Goal: Task Accomplishment & Management: Manage account settings

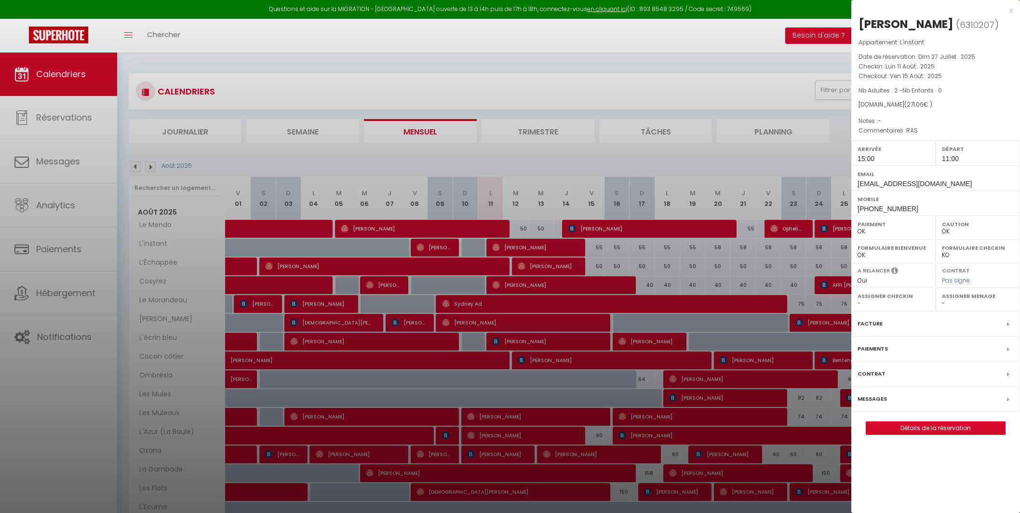
select select "0"
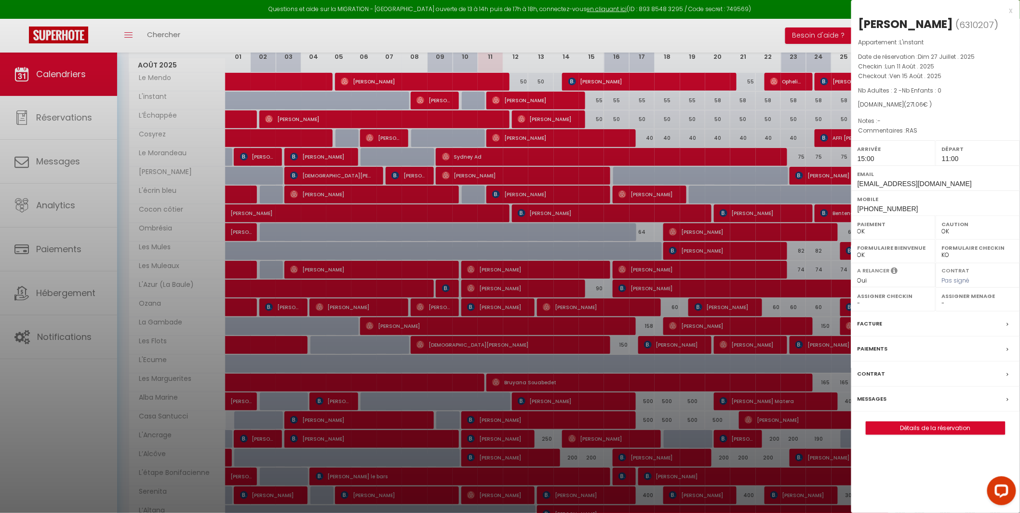
click at [681, 182] on div at bounding box center [510, 256] width 1020 height 513
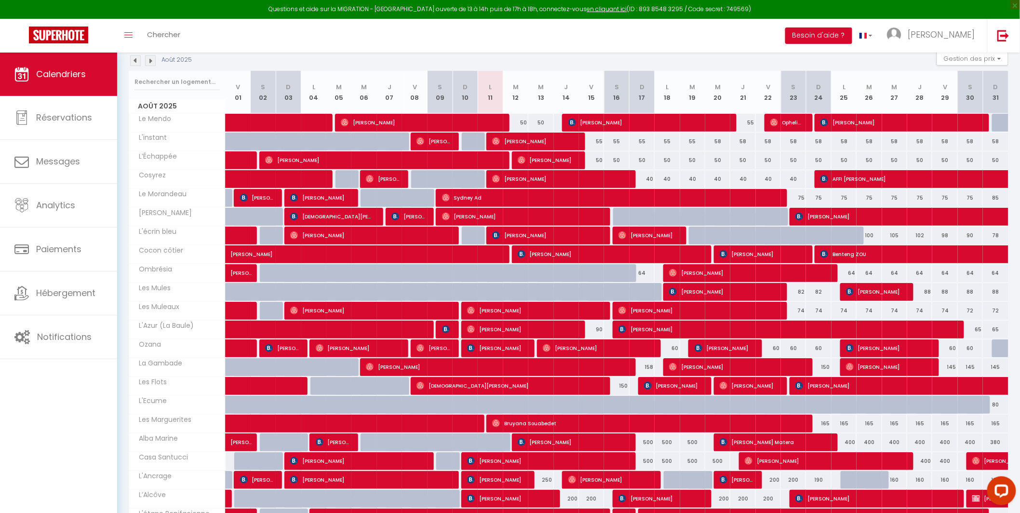
scroll to position [99, 0]
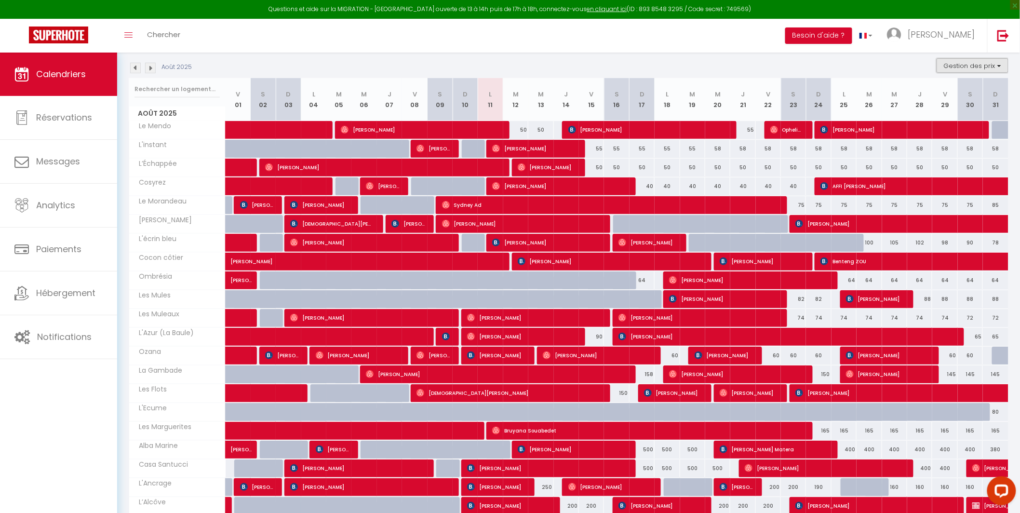
click at [968, 64] on button "Gestion des prix" at bounding box center [973, 65] width 72 height 14
click at [946, 98] on input "Nb Nuits minimum" at bounding box center [964, 96] width 87 height 10
checkbox input "true"
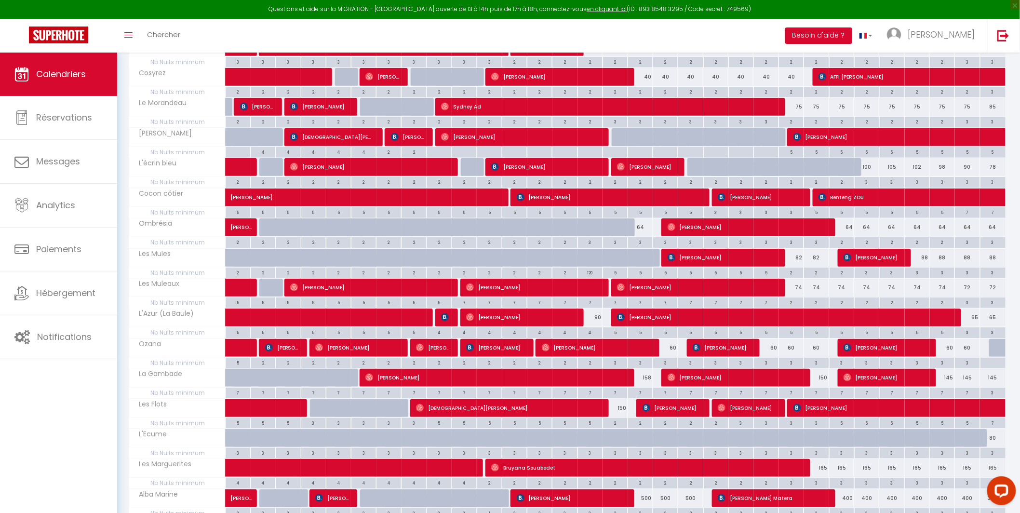
scroll to position [249, 0]
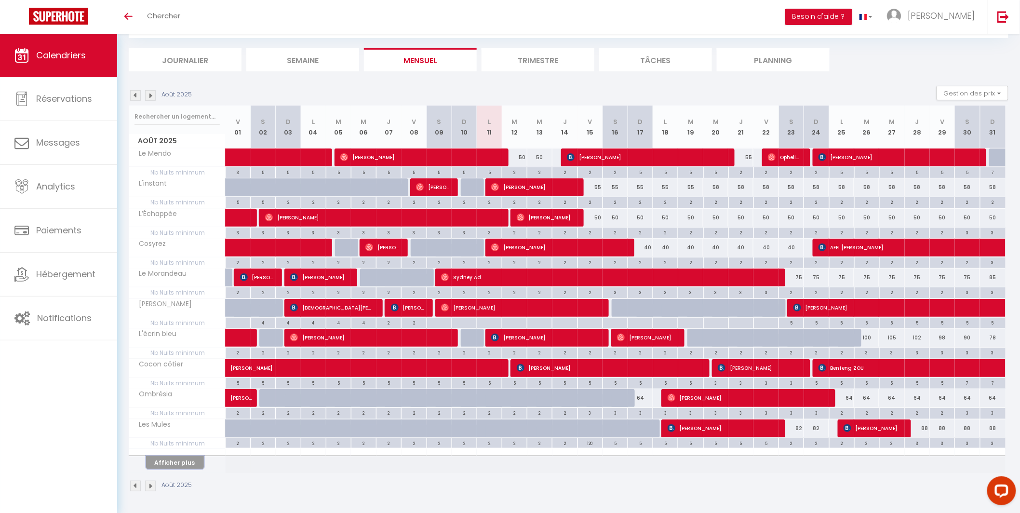
click at [178, 460] on button "Afficher plus" at bounding box center [175, 462] width 58 height 13
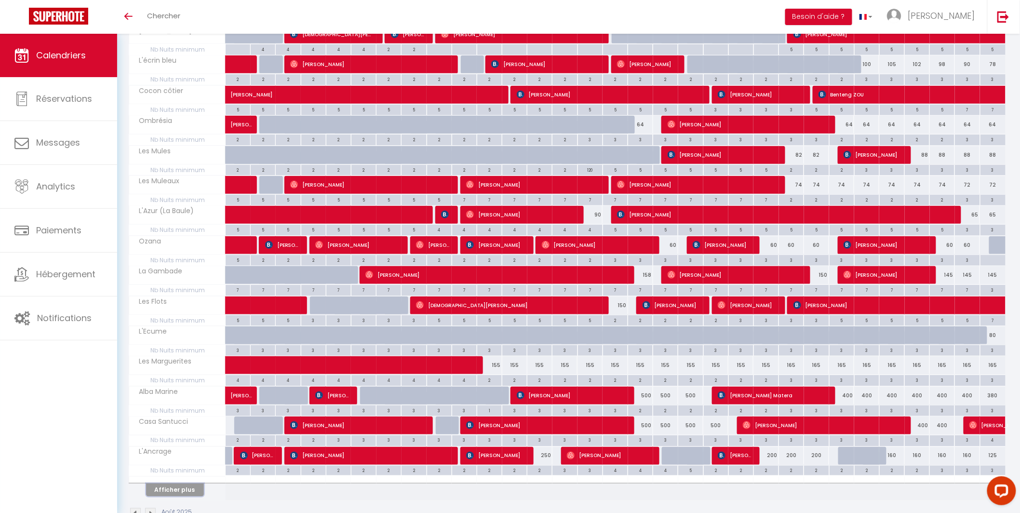
scroll to position [355, 0]
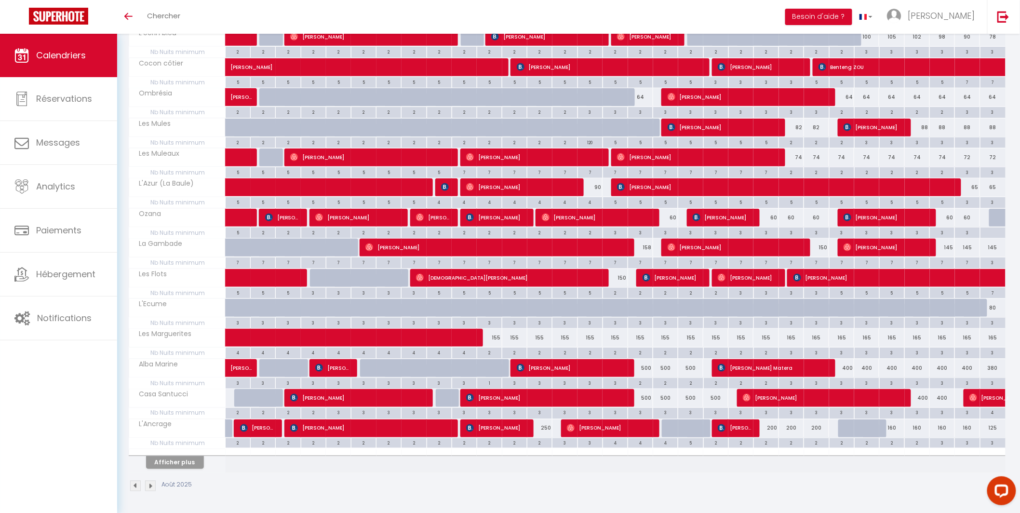
click at [495, 337] on div "155" at bounding box center [489, 338] width 25 height 18
type input "155"
type input "Lun 11 Août 2025"
type input "[DATE]"
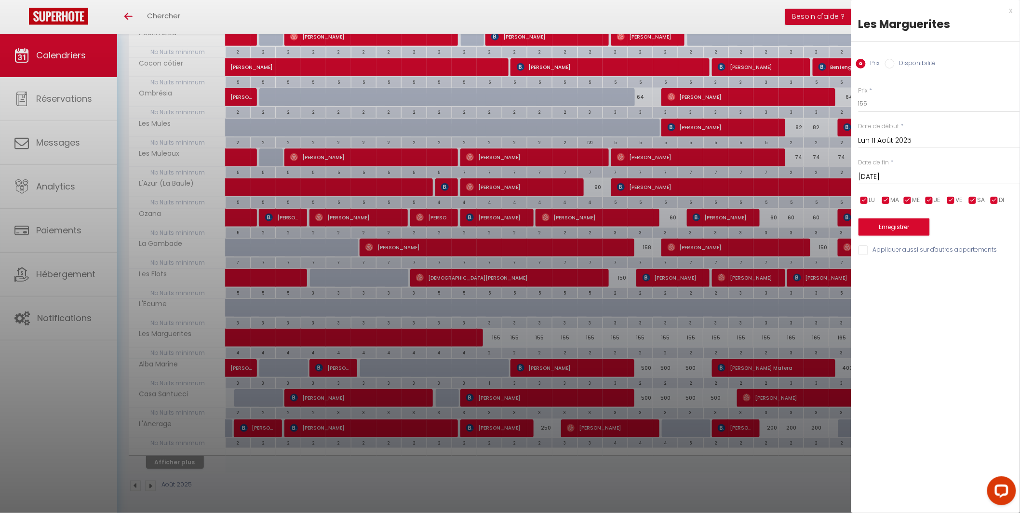
click at [889, 64] on input "Disponibilité" at bounding box center [890, 64] width 10 height 10
radio input "true"
radio input "false"
click at [889, 108] on select "Disponible Indisponible" at bounding box center [940, 104] width 162 height 18
select select "0"
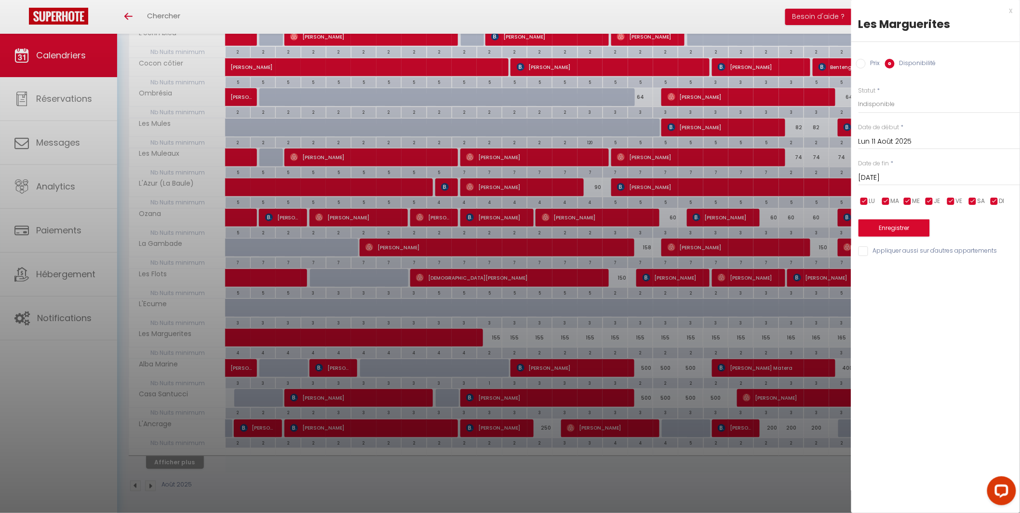
click at [885, 183] on input "[DATE]" at bounding box center [940, 178] width 162 height 13
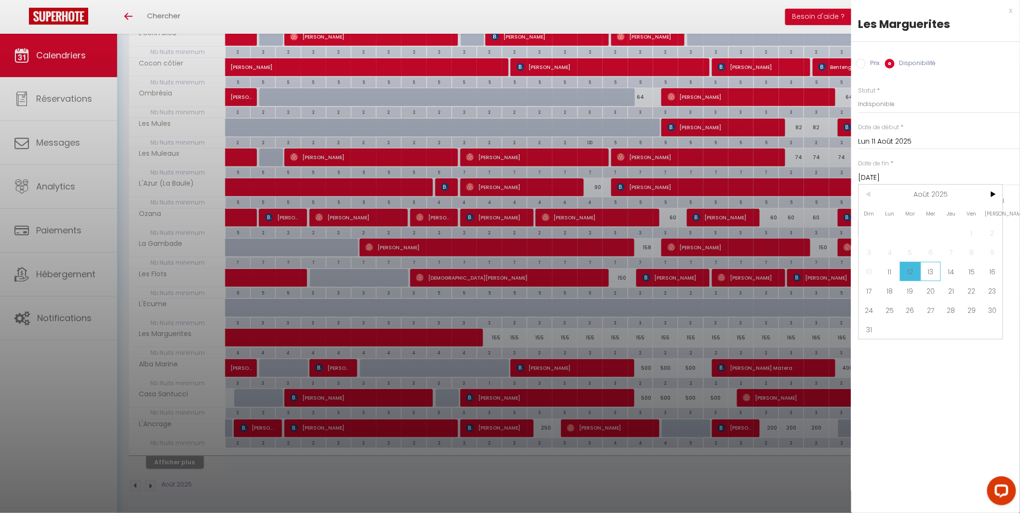
click at [928, 271] on span "13" at bounding box center [931, 271] width 21 height 19
type input "Mer 13 Août 2025"
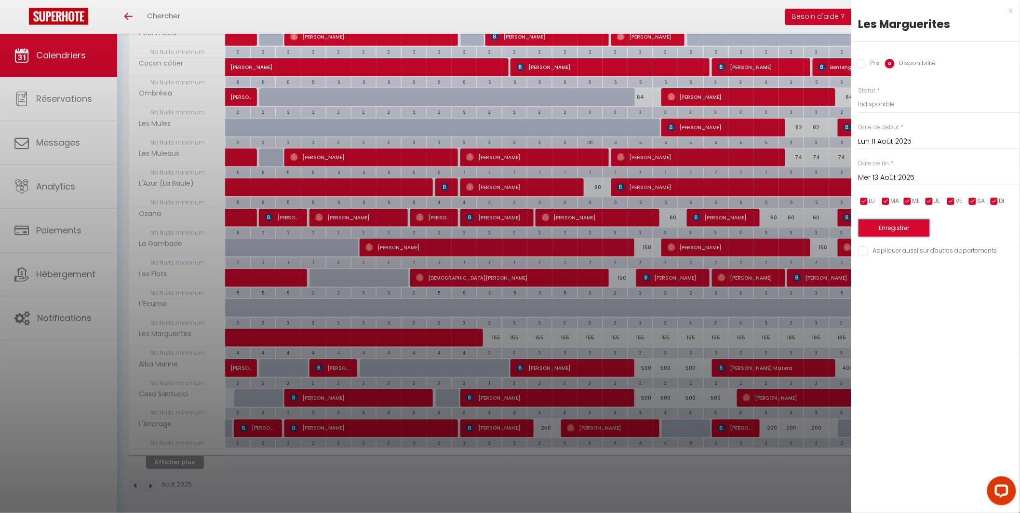
click at [913, 228] on button "Enregistrer" at bounding box center [894, 227] width 71 height 17
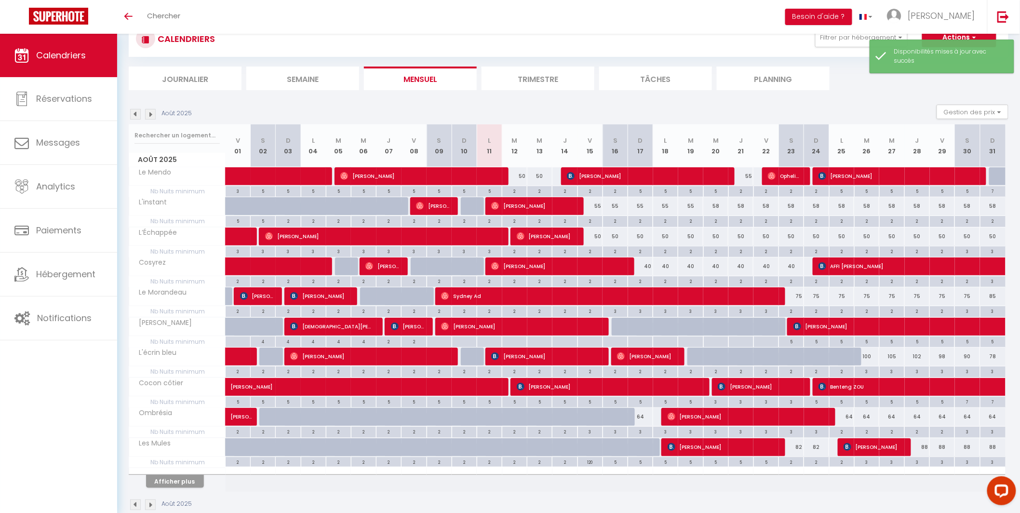
scroll to position [54, 0]
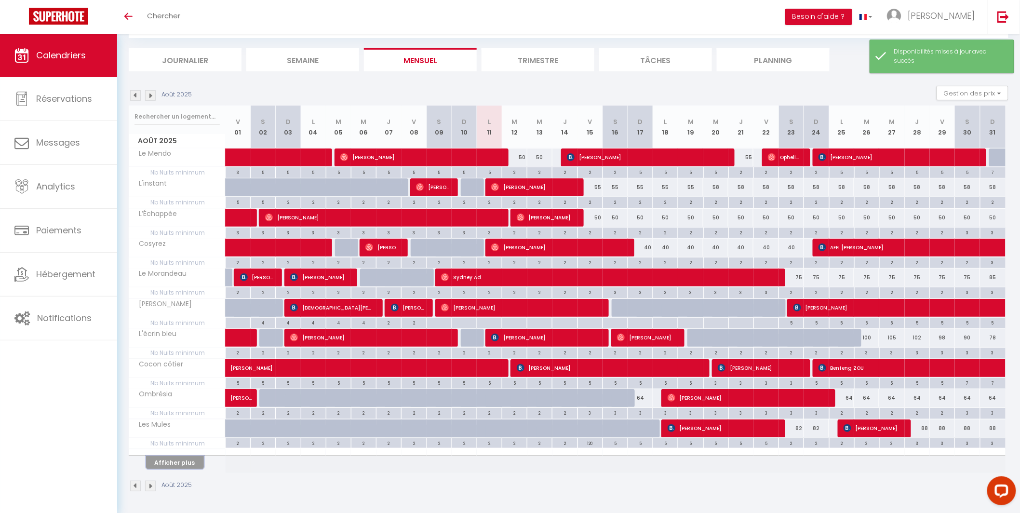
click at [179, 464] on button "Afficher plus" at bounding box center [175, 462] width 58 height 13
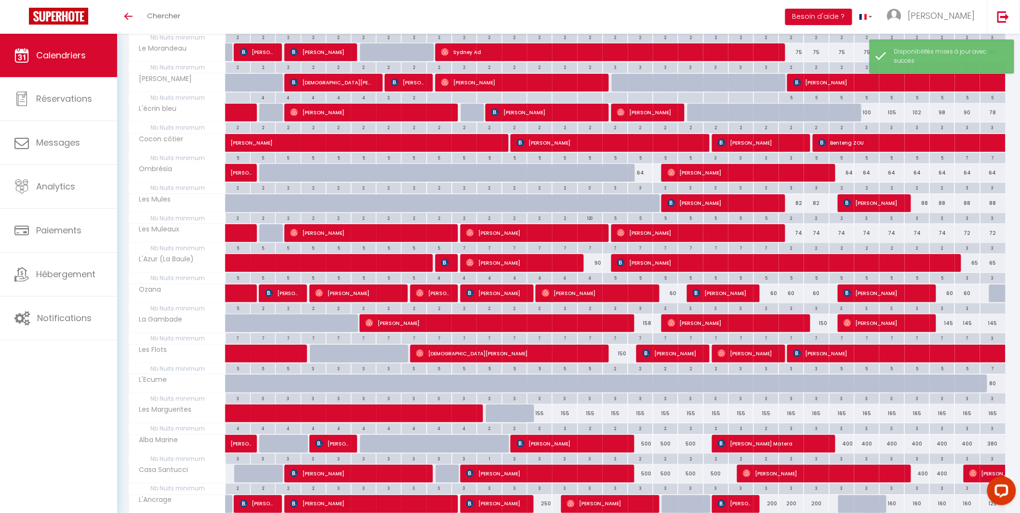
scroll to position [355, 0]
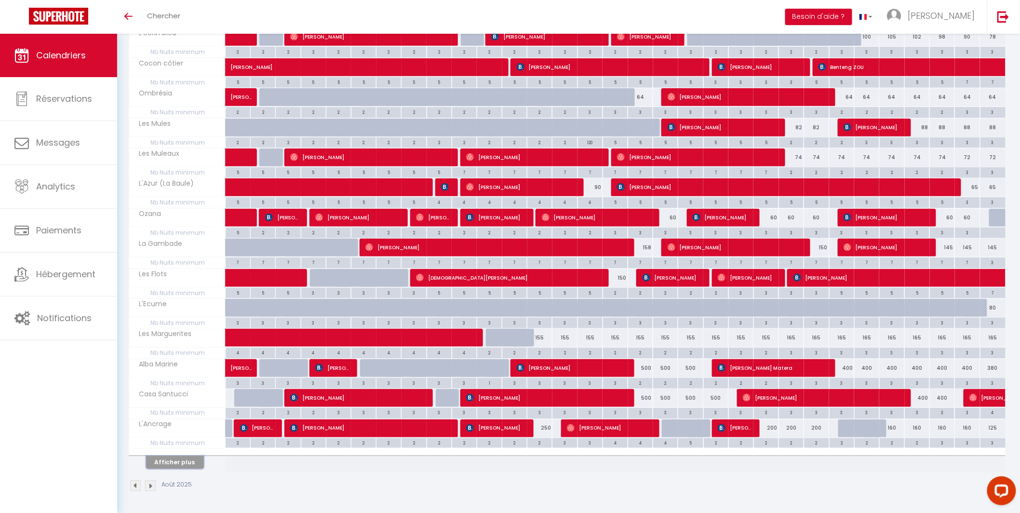
click at [185, 460] on button "Afficher plus" at bounding box center [175, 462] width 58 height 13
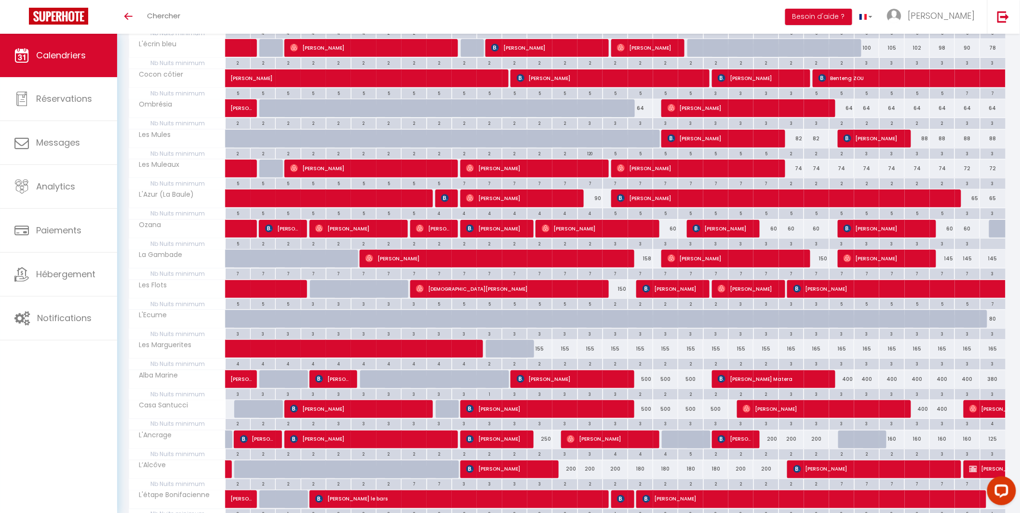
scroll to position [378, 0]
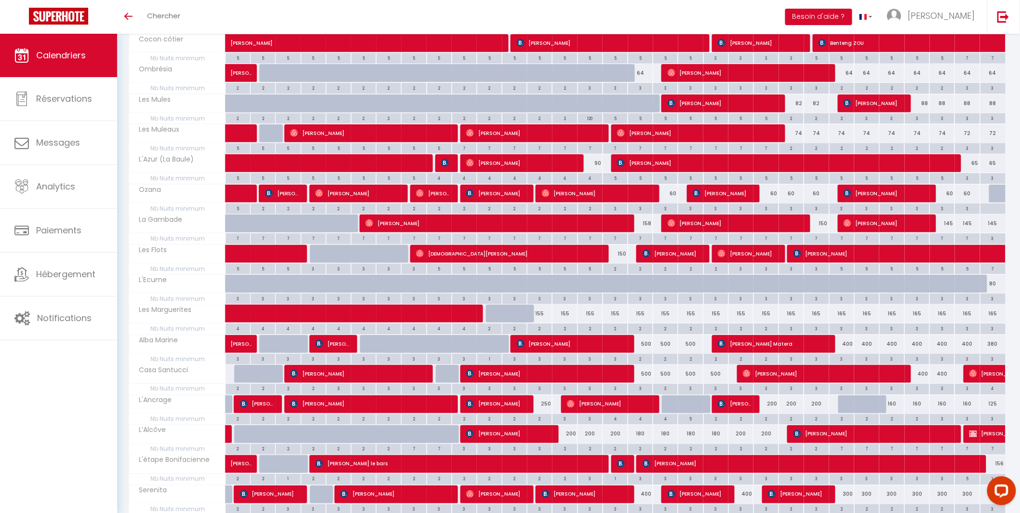
click at [569, 434] on div "200" at bounding box center [565, 434] width 25 height 18
type input "200"
select select "1"
type input "[DEMOGRAPHIC_DATA][DATE]"
type input "Ven 15 Août 2025"
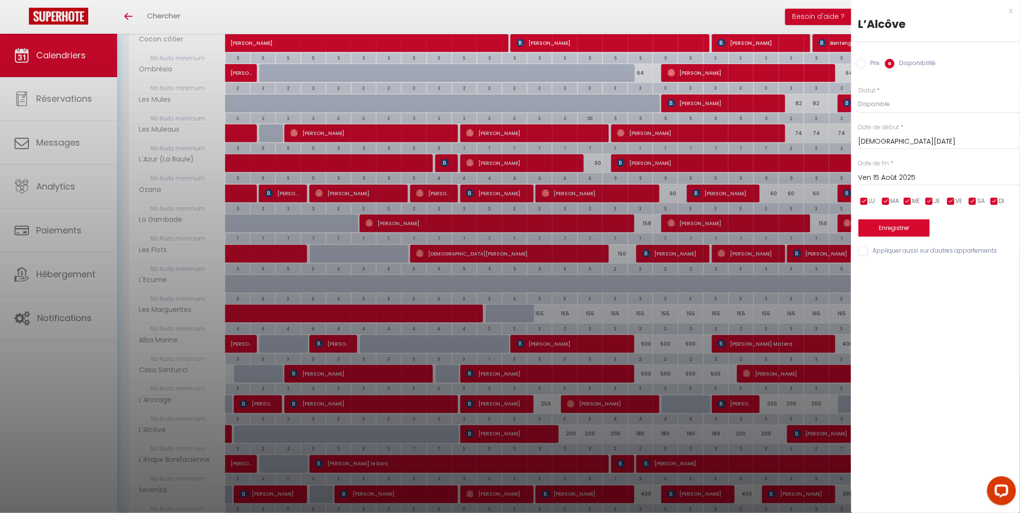
click at [862, 63] on input "Prix" at bounding box center [861, 64] width 10 height 10
radio input "true"
radio input "false"
drag, startPoint x: 874, startPoint y: 108, endPoint x: 847, endPoint y: 109, distance: 27.0
click at [847, 109] on body "Questions et aide sur la MIGRATION - [GEOGRAPHIC_DATA] ouverte de 13 à 14h puis…" at bounding box center [510, 120] width 1020 height 929
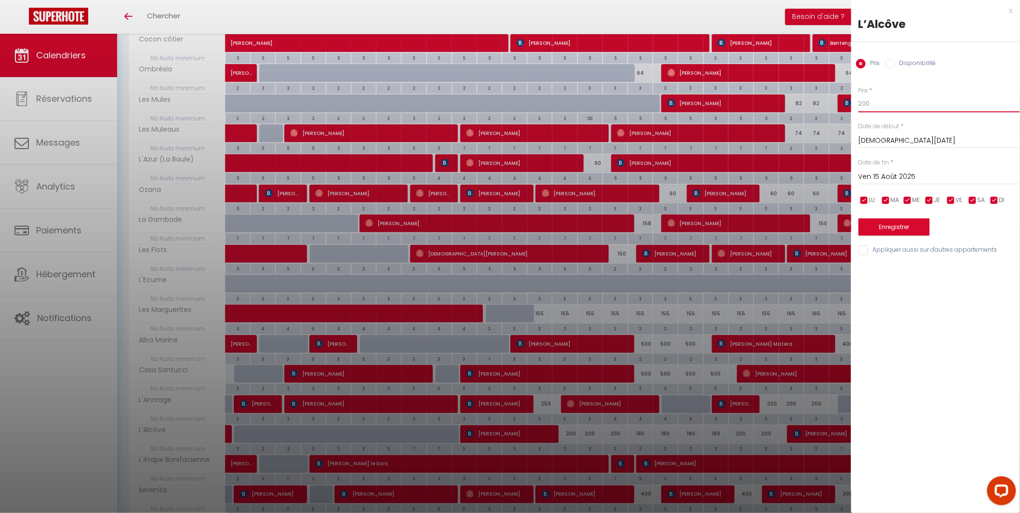
drag, startPoint x: 880, startPoint y: 105, endPoint x: 850, endPoint y: 104, distance: 29.9
click at [850, 104] on body "Questions et aide sur la MIGRATION - [GEOGRAPHIC_DATA] ouverte de 13 à 14h puis…" at bounding box center [510, 120] width 1020 height 929
type input "180"
click at [874, 174] on input "Ven 15 Août 2025" at bounding box center [940, 177] width 162 height 13
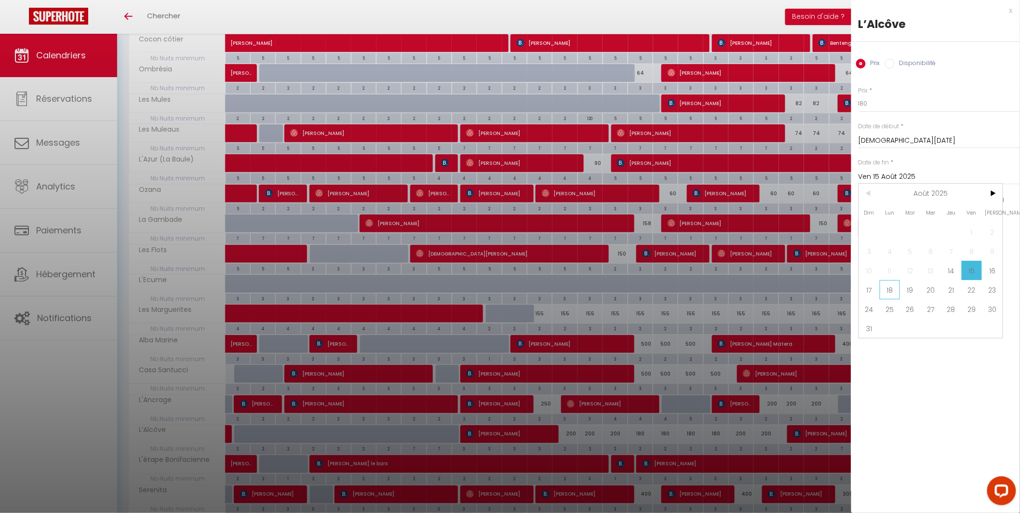
click at [897, 288] on span "18" at bounding box center [890, 289] width 21 height 19
type input "Lun 18 Août 2025"
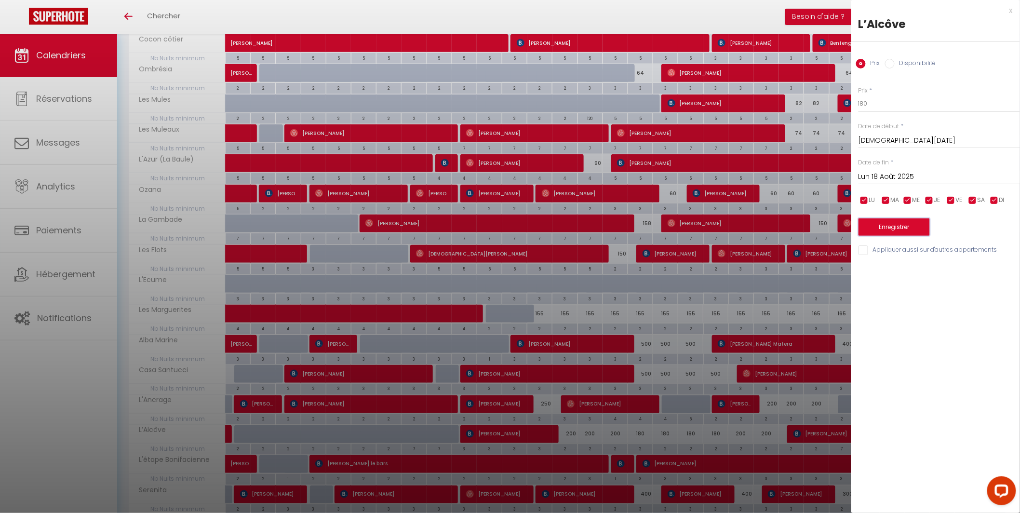
click at [889, 226] on button "Enregistrer" at bounding box center [894, 226] width 71 height 17
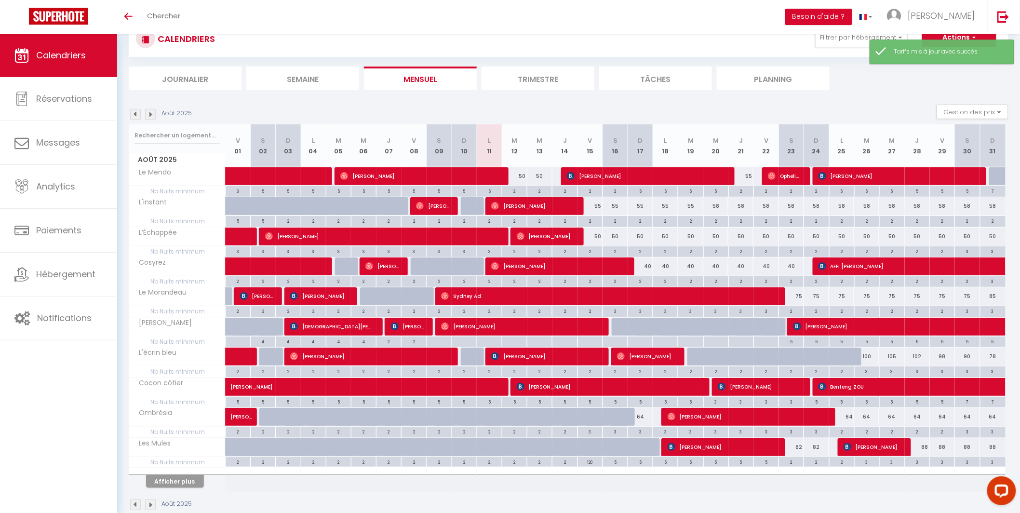
scroll to position [54, 0]
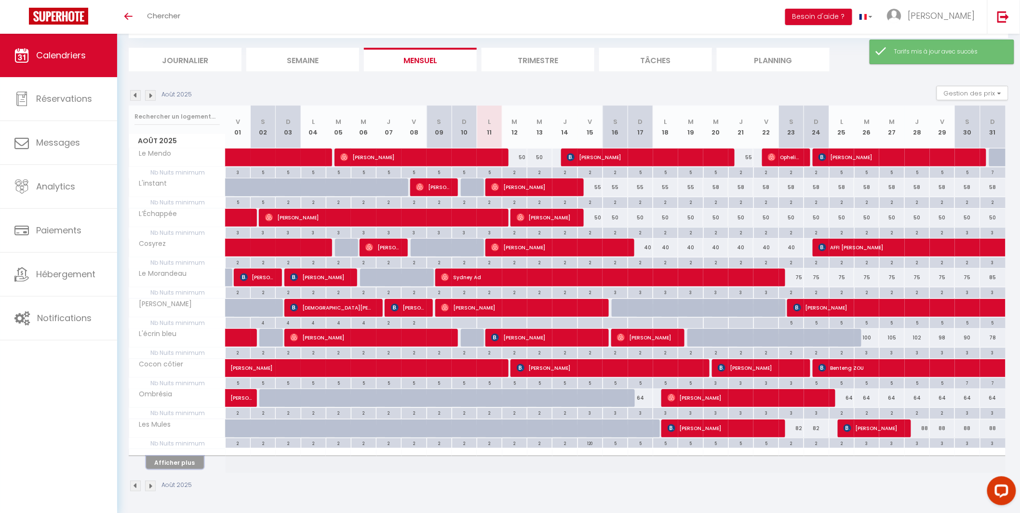
click at [187, 465] on button "Afficher plus" at bounding box center [175, 462] width 58 height 13
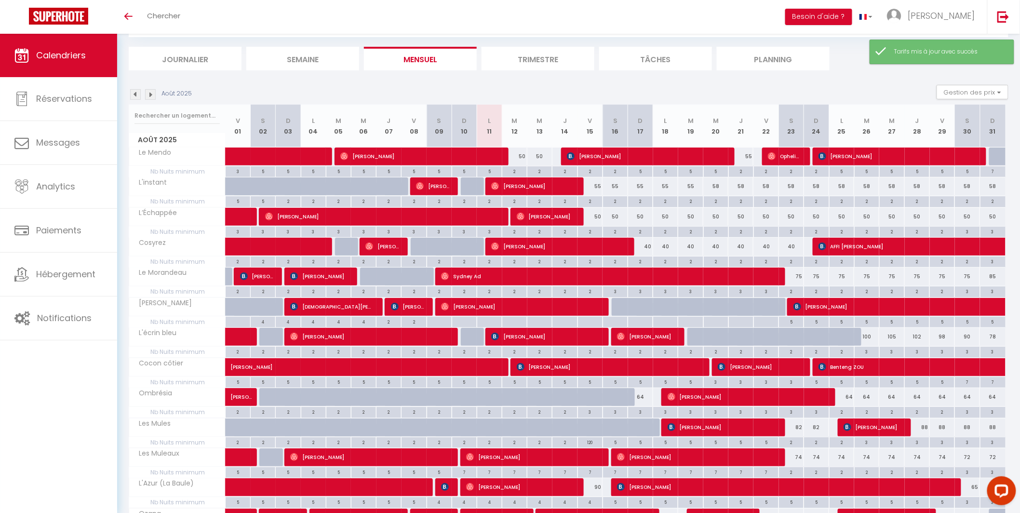
scroll to position [355, 0]
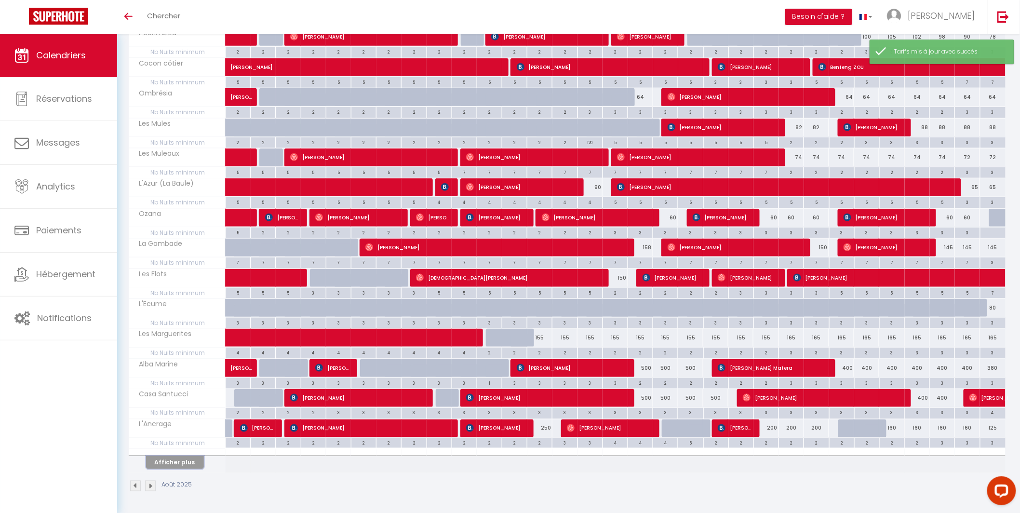
click at [173, 466] on button "Afficher plus" at bounding box center [175, 462] width 58 height 13
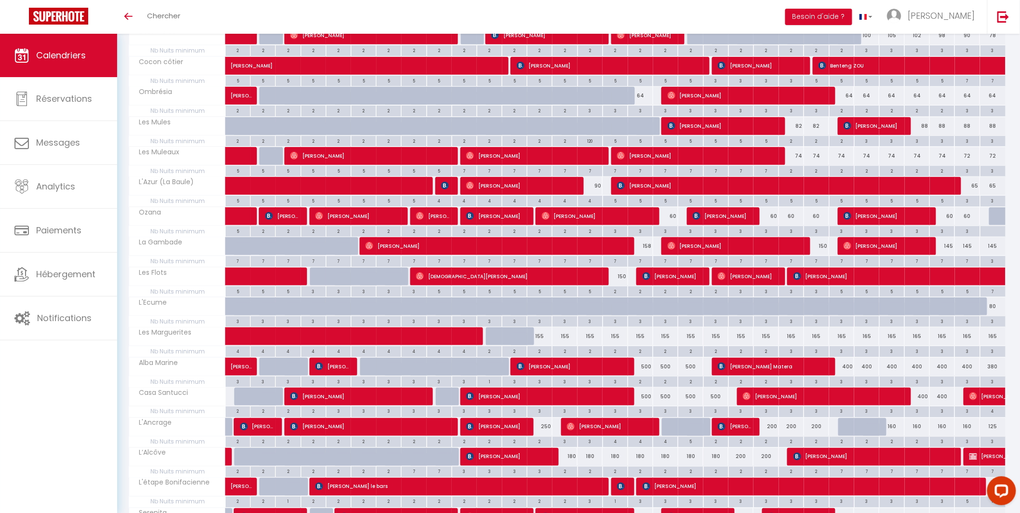
click at [741, 457] on div "200" at bounding box center [741, 457] width 25 height 18
type input "200"
type input "[DEMOGRAPHIC_DATA][DATE]"
type input "Ven 22 Août 2025"
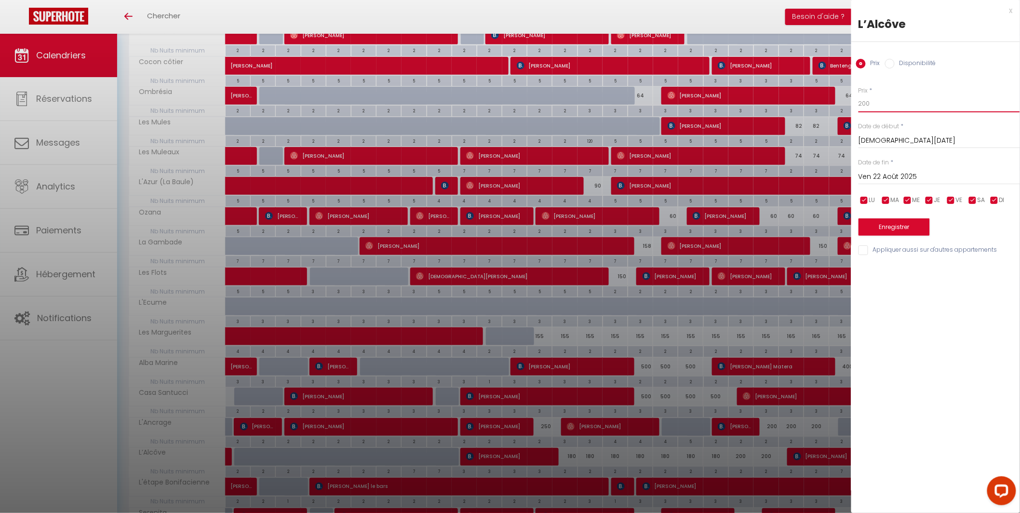
drag, startPoint x: 887, startPoint y: 104, endPoint x: 840, endPoint y: 104, distance: 46.3
click at [840, 104] on body "Questions et aide sur la MIGRATION - [GEOGRAPHIC_DATA] ouverte de 13 à 14h puis…" at bounding box center [510, 143] width 1020 height 929
type input "180"
click at [893, 178] on input "Ven 22 Août 2025" at bounding box center [940, 177] width 162 height 13
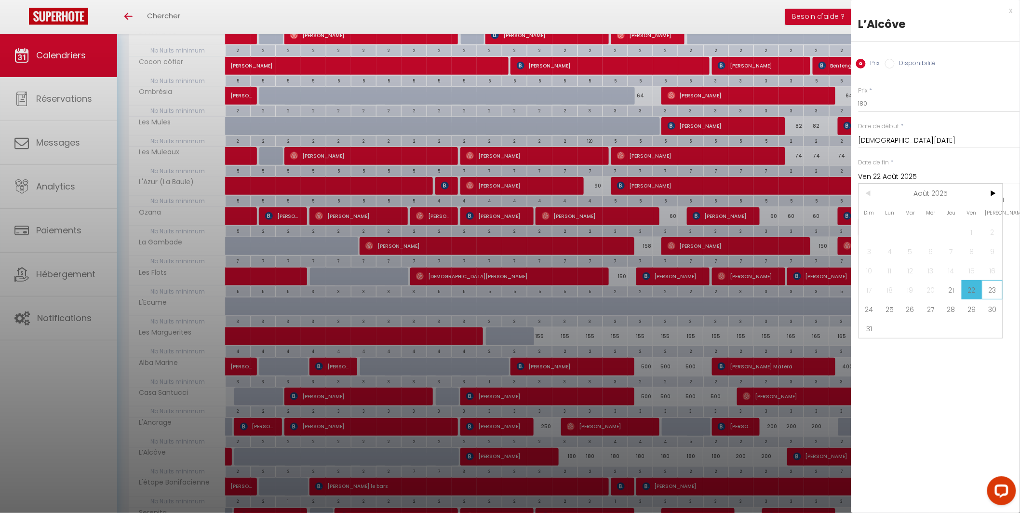
click at [1000, 285] on span "23" at bounding box center [992, 289] width 21 height 19
type input "Sam 23 Août 2025"
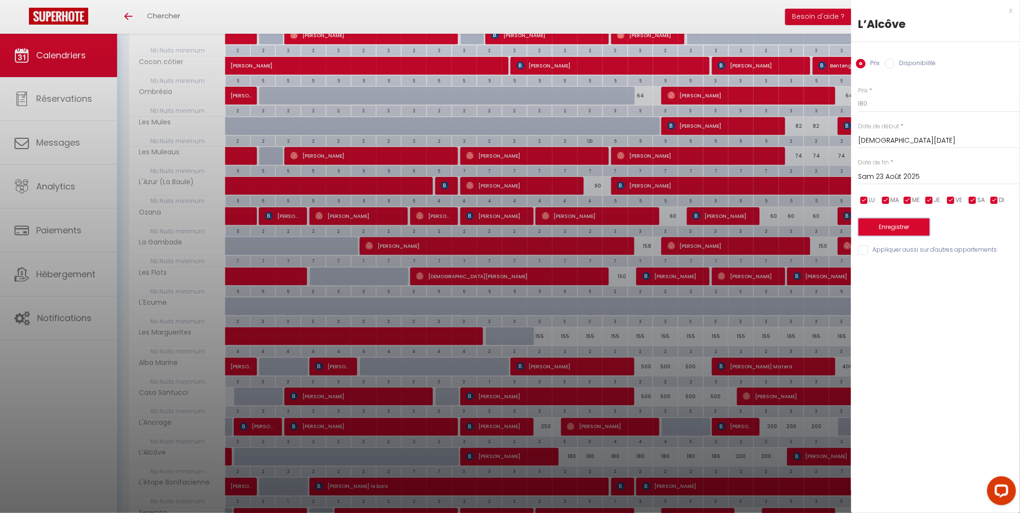
click at [920, 230] on button "Enregistrer" at bounding box center [894, 226] width 71 height 17
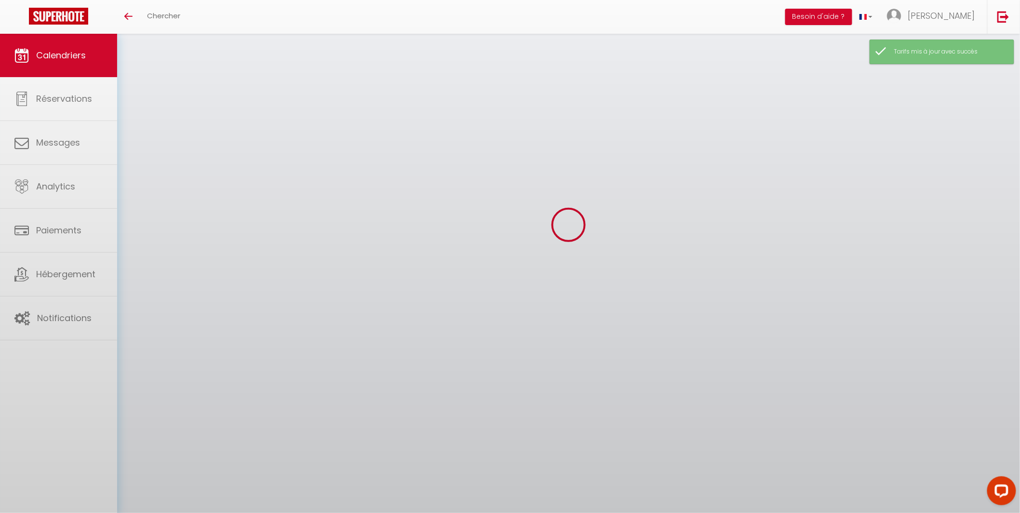
scroll to position [54, 0]
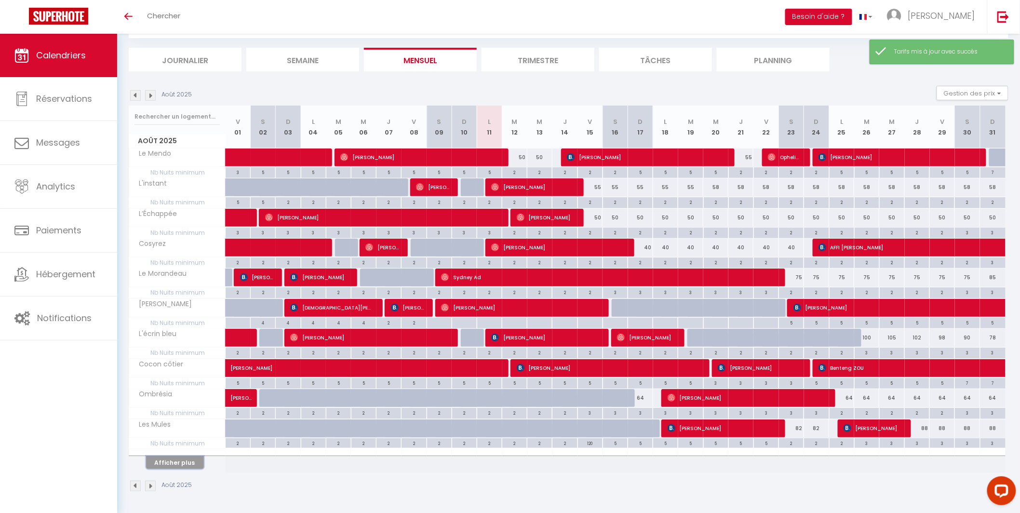
click at [196, 463] on button "Afficher plus" at bounding box center [175, 462] width 58 height 13
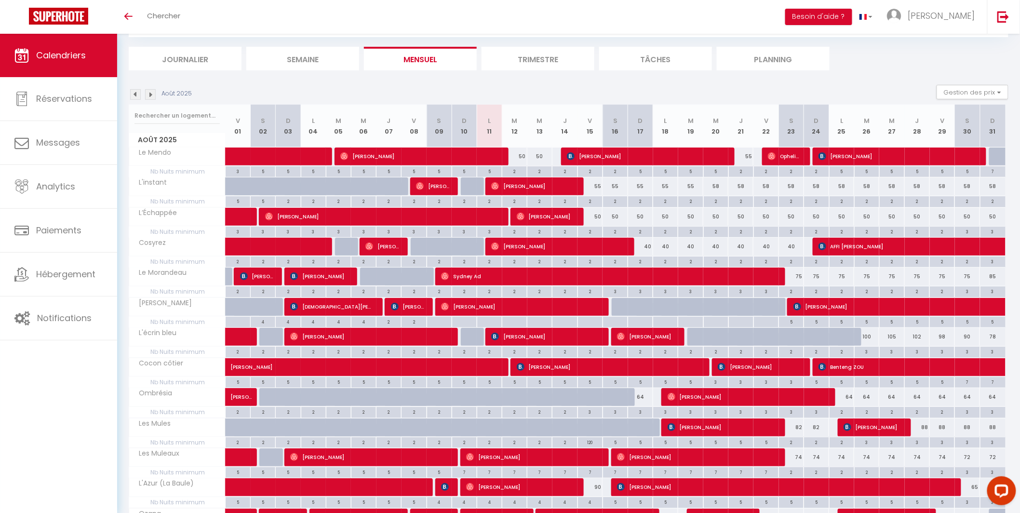
click at [968, 233] on div "3" at bounding box center [967, 231] width 25 height 9
type input "3"
type input "[DATE]"
type input "Dim 31 Août 2025"
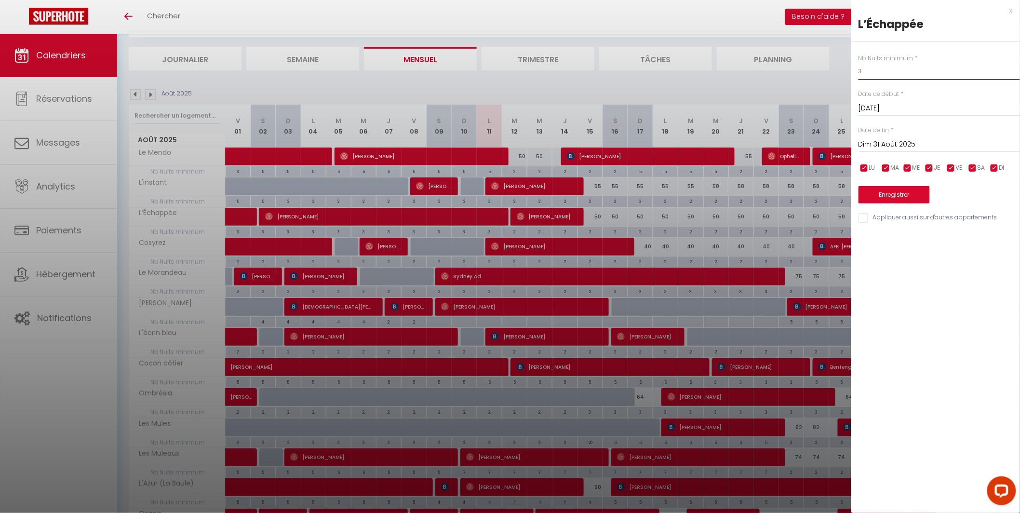
drag, startPoint x: 866, startPoint y: 71, endPoint x: 839, endPoint y: 71, distance: 27.0
click at [839, 71] on body "Questions et aide sur la MIGRATION - [GEOGRAPHIC_DATA] ouverte de 13 à 14h puis…" at bounding box center [510, 396] width 1020 height 833
type input "2"
click at [879, 147] on input "Dim 31 Août 2025" at bounding box center [940, 144] width 162 height 13
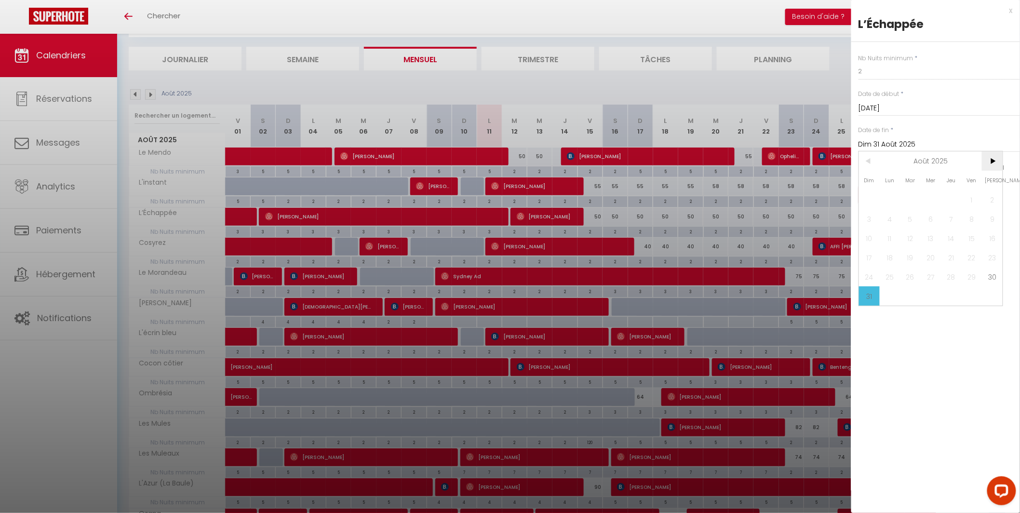
click at [996, 166] on span ">" at bounding box center [992, 160] width 21 height 19
click at [998, 199] on span "6" at bounding box center [992, 199] width 21 height 19
type input "[DATE]"
click at [909, 199] on button "Enregistrer" at bounding box center [894, 194] width 71 height 17
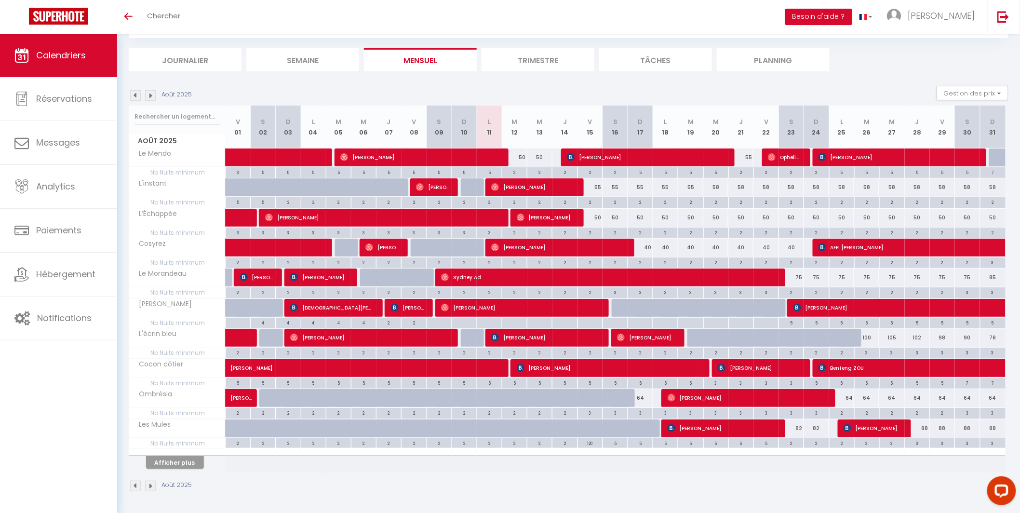
click at [994, 260] on div "3" at bounding box center [993, 261] width 25 height 9
type input "3"
type input "Dim 31 Août 2025"
type input "Lun 01 Septembre 2025"
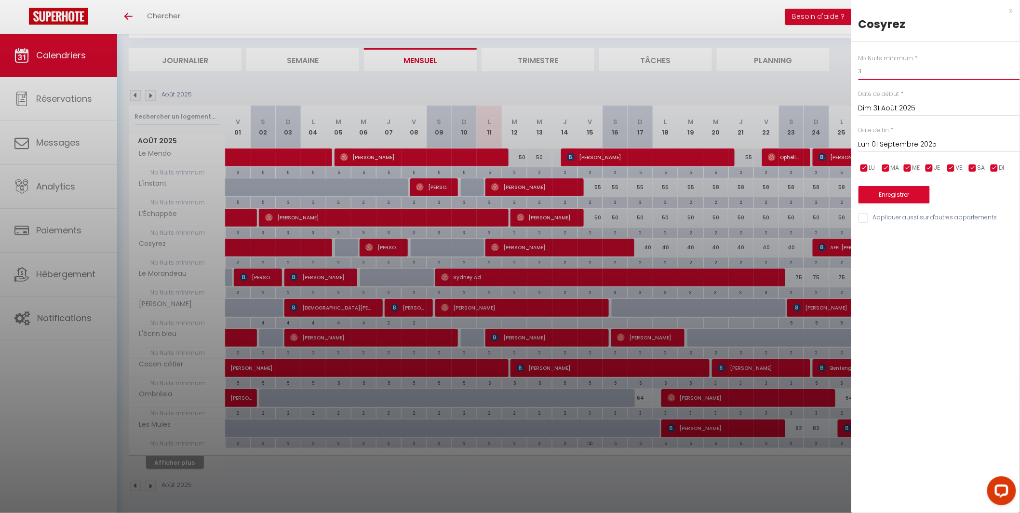
drag, startPoint x: 869, startPoint y: 70, endPoint x: 849, endPoint y: 72, distance: 20.4
click at [849, 72] on body "Questions et aide sur la MIGRATION - [GEOGRAPHIC_DATA] ouverte de 13 à 14h puis…" at bounding box center [510, 247] width 1020 height 532
type input "2"
click at [882, 150] on div "[DATE] < [DATE] > Dim Lun Mar Mer Jeu Ven Sam 1 2 3 4 5 6 7 8 9 10 11 12 13 14 …" at bounding box center [940, 143] width 162 height 17
click at [948, 146] on input "Lun 01 Septembre 2025" at bounding box center [940, 144] width 162 height 13
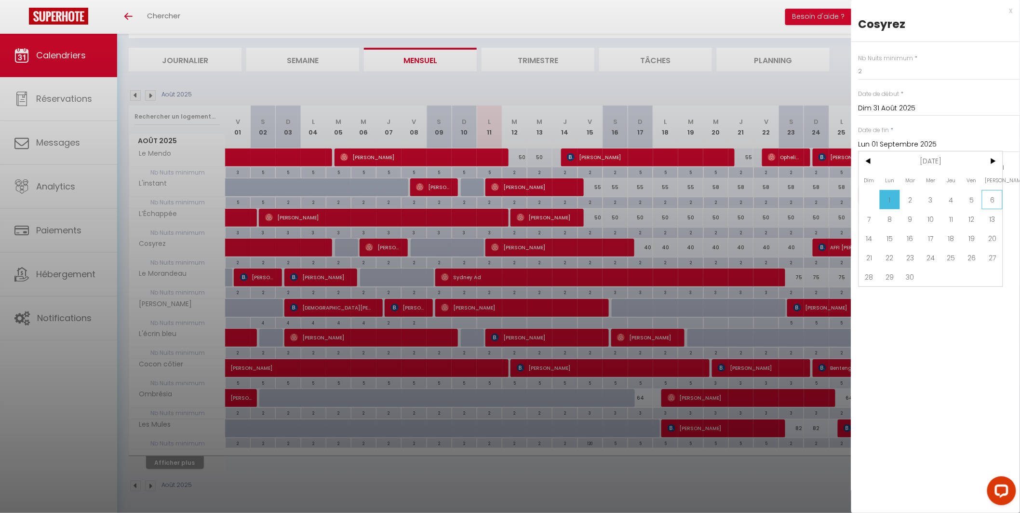
click at [987, 198] on span "6" at bounding box center [992, 199] width 21 height 19
type input "[DATE]"
click at [897, 199] on button "Enregistrer" at bounding box center [894, 194] width 71 height 17
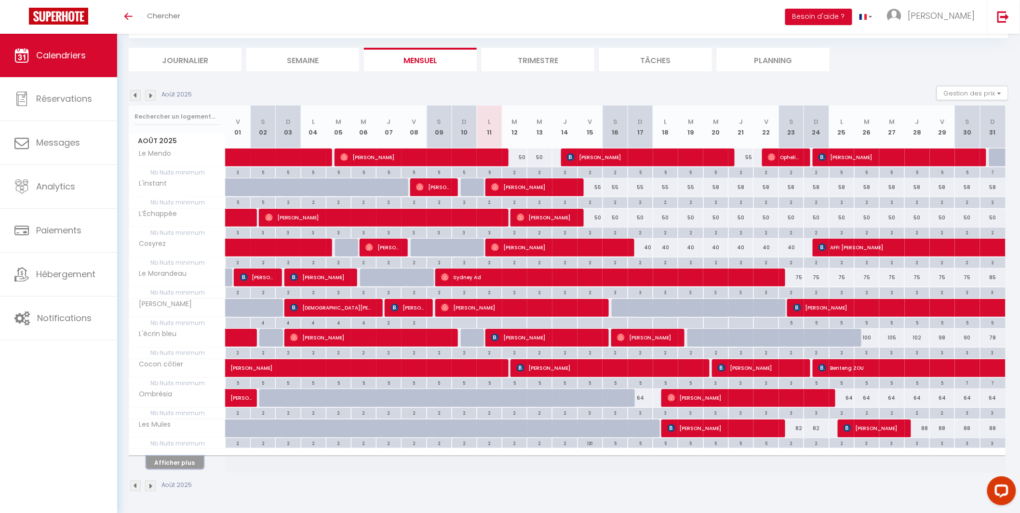
click at [175, 463] on button "Afficher plus" at bounding box center [175, 462] width 58 height 13
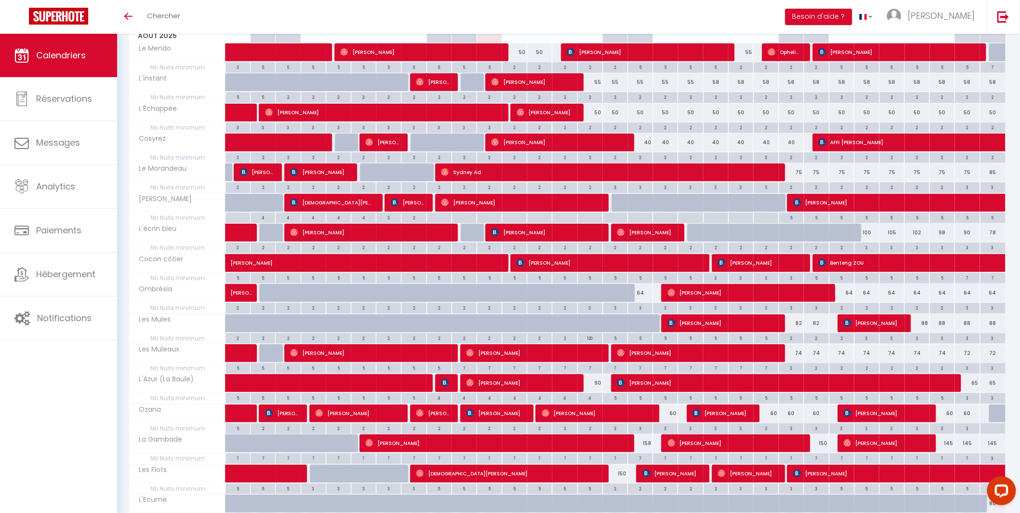
scroll to position [211, 0]
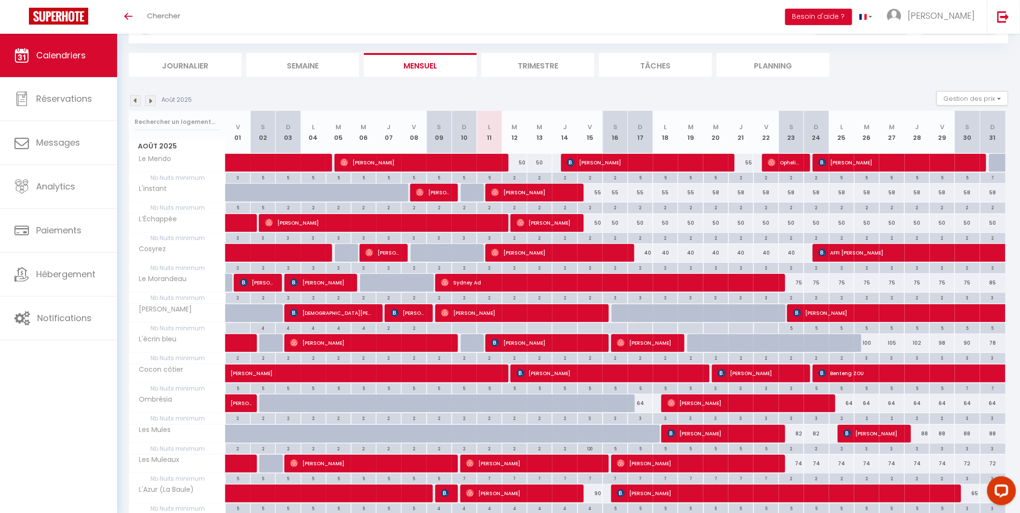
click at [134, 100] on img at bounding box center [135, 100] width 11 height 11
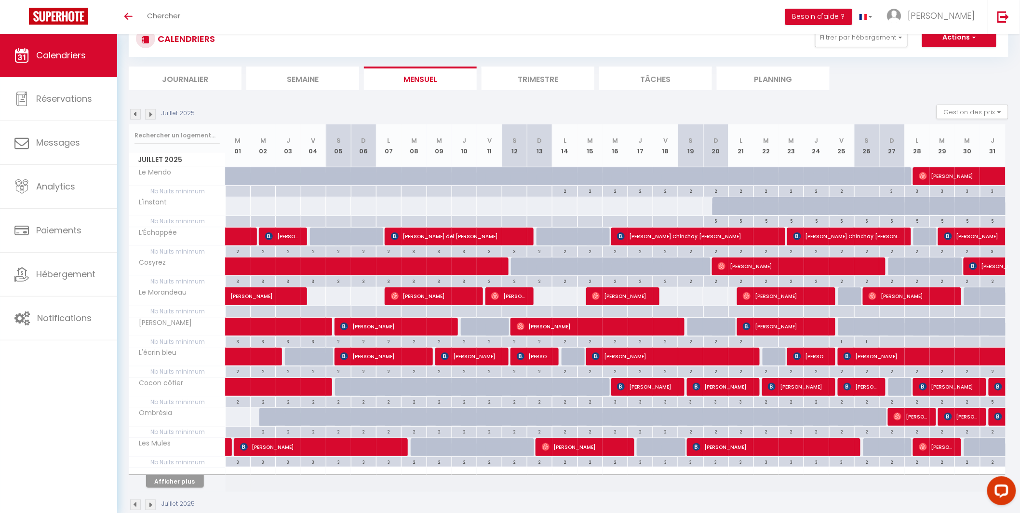
scroll to position [47, 0]
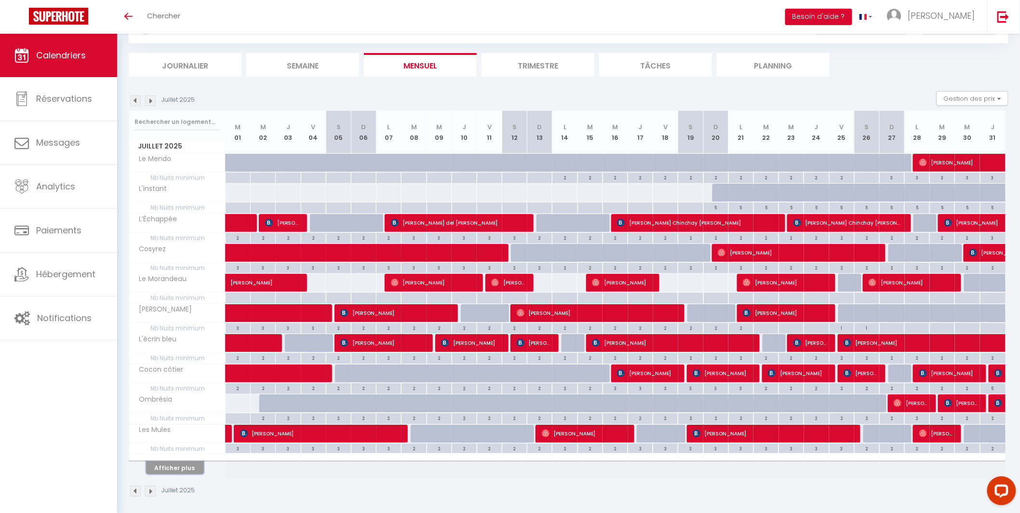
click at [170, 462] on button "Afficher plus" at bounding box center [175, 467] width 58 height 13
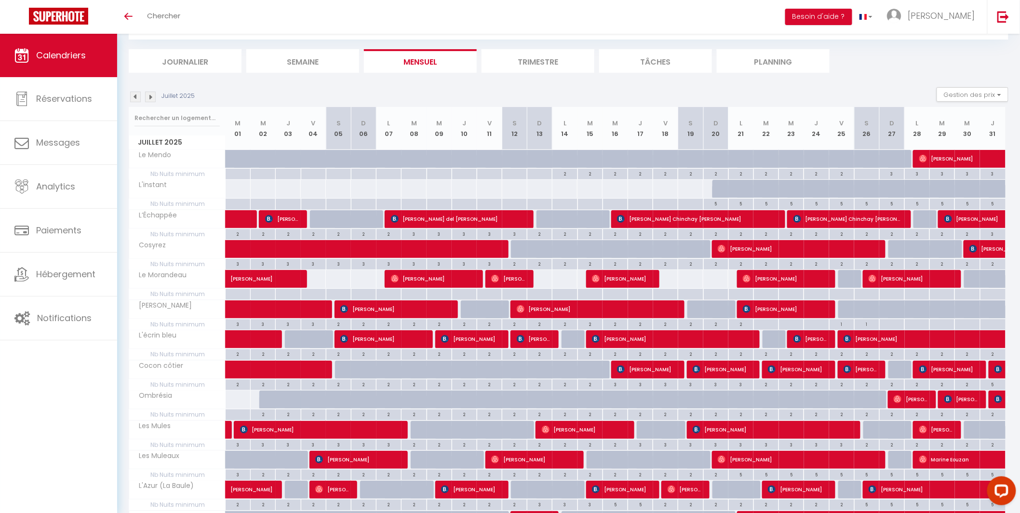
scroll to position [0, 0]
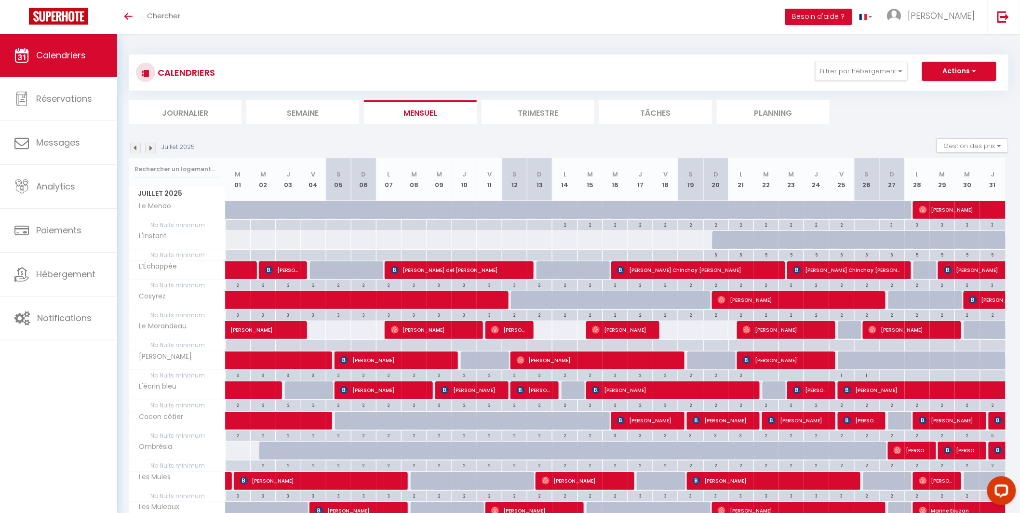
click at [152, 149] on img at bounding box center [150, 148] width 11 height 11
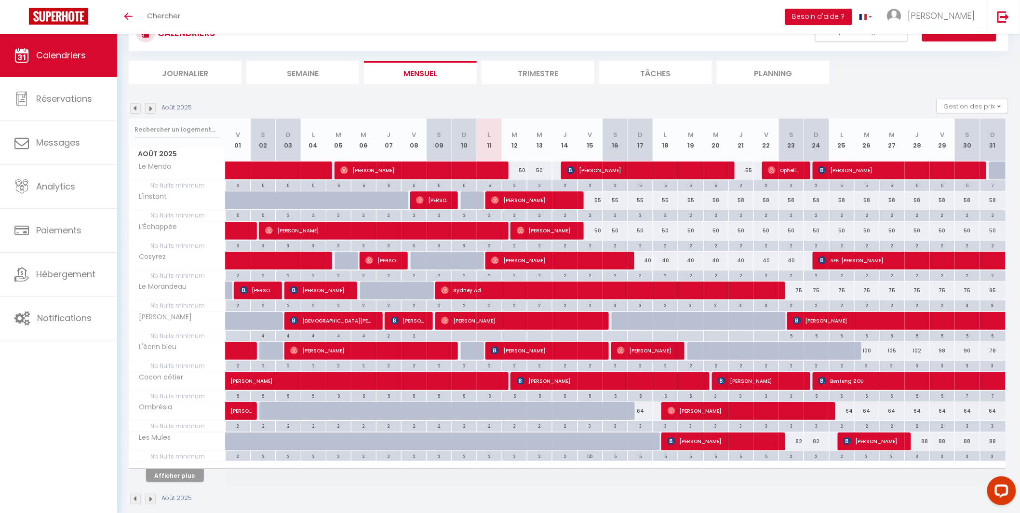
scroll to position [54, 0]
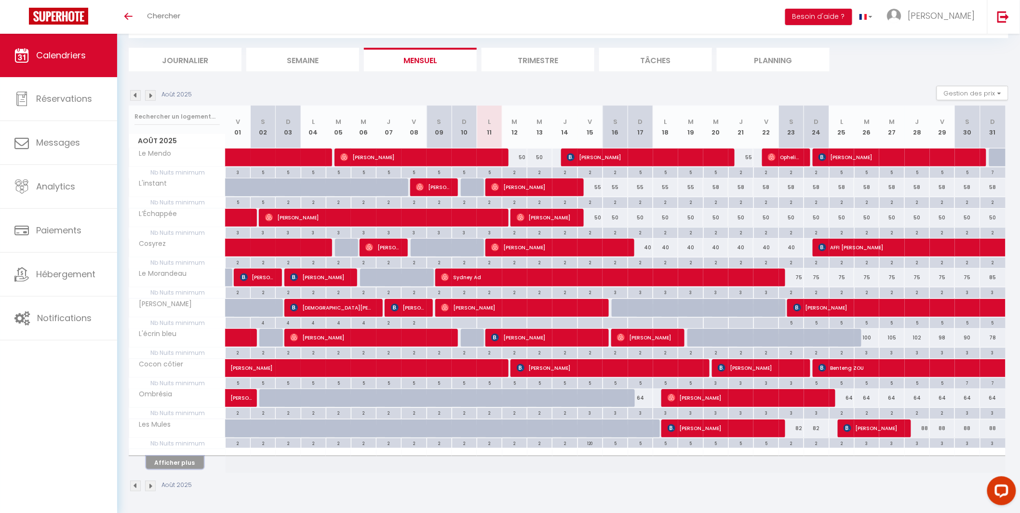
click at [181, 459] on button "Afficher plus" at bounding box center [175, 462] width 58 height 13
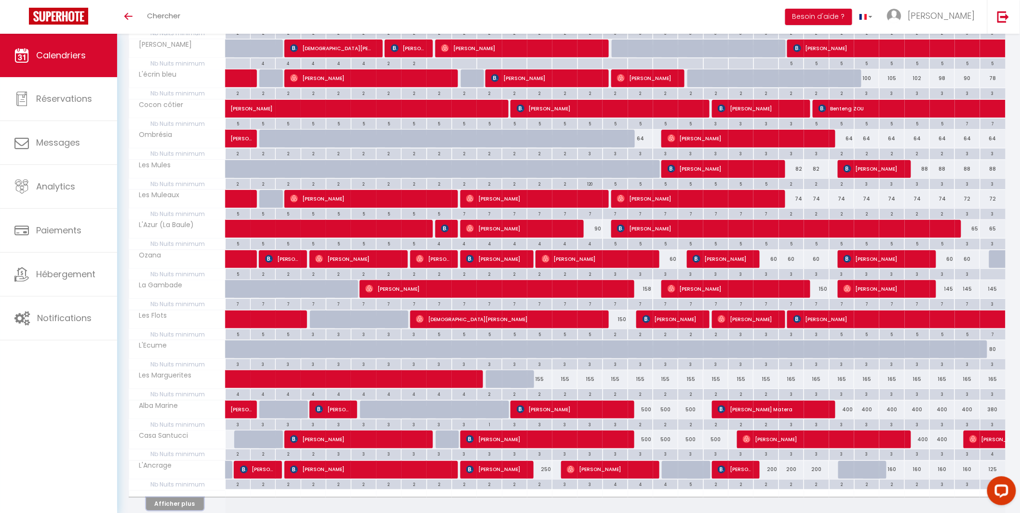
scroll to position [326, 0]
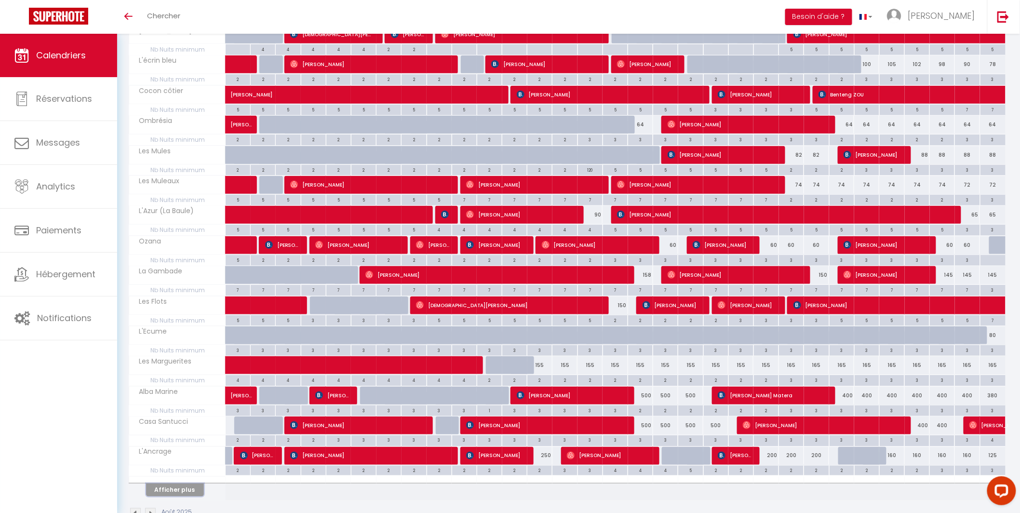
click at [197, 487] on button "Afficher plus" at bounding box center [175, 490] width 58 height 13
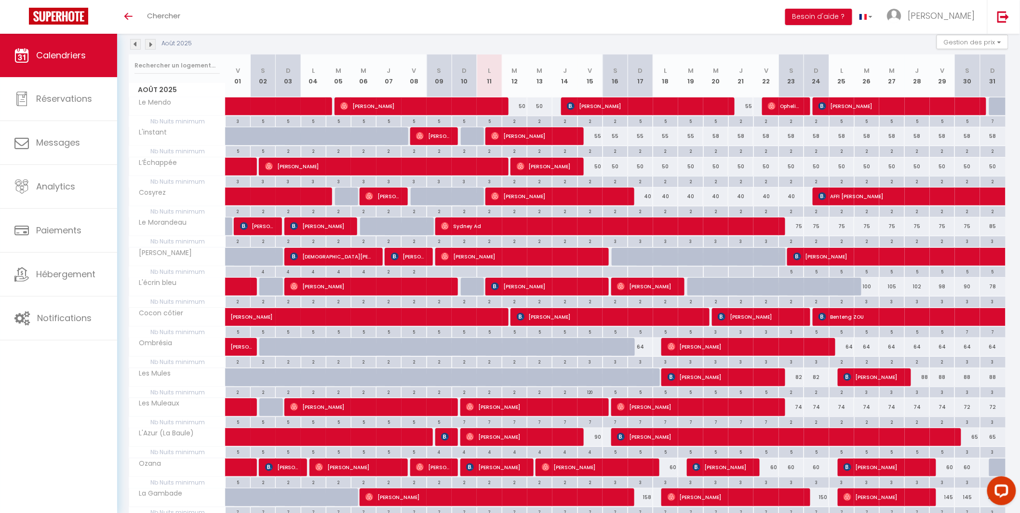
scroll to position [97, 0]
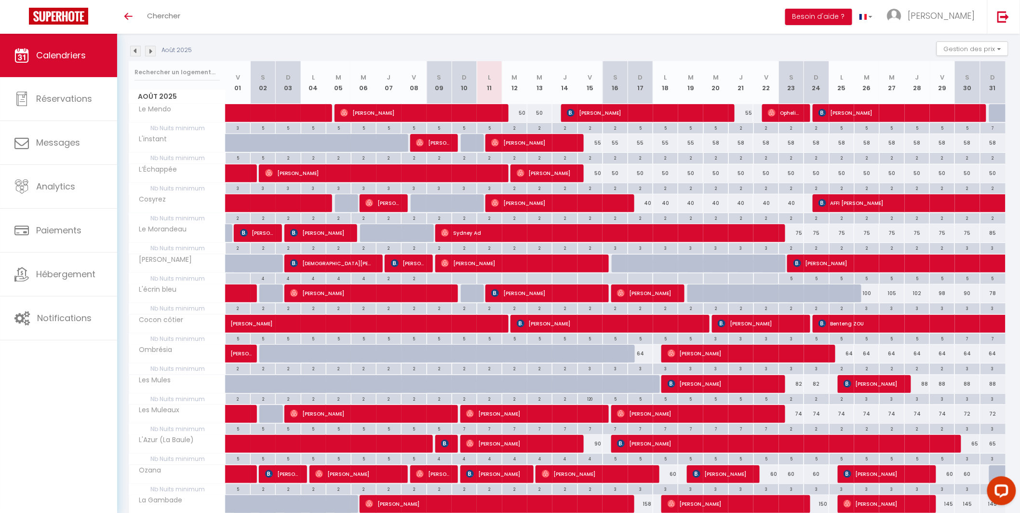
click at [650, 205] on div "40" at bounding box center [640, 203] width 25 height 18
type input "40"
type input "Dim 17 Août 2025"
type input "Lun 18 Août 2025"
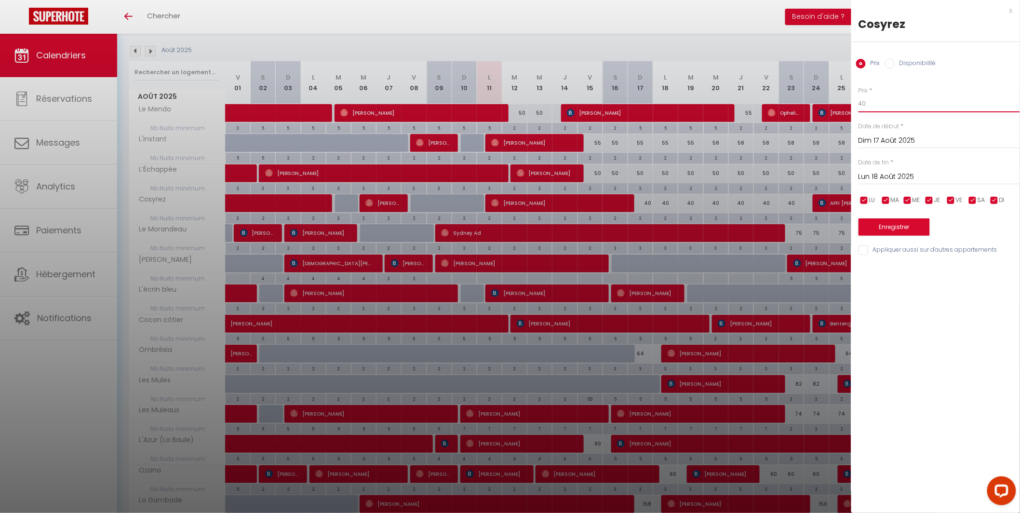
drag, startPoint x: 898, startPoint y: 102, endPoint x: 817, endPoint y: 103, distance: 81.0
click at [817, 103] on body "Questions et aide sur la MIGRATION - [GEOGRAPHIC_DATA] ouverte de 13 à 14h puis…" at bounding box center [510, 401] width 1020 height 929
type input "38"
click at [873, 178] on input "Lun 18 Août 2025" at bounding box center [940, 177] width 162 height 13
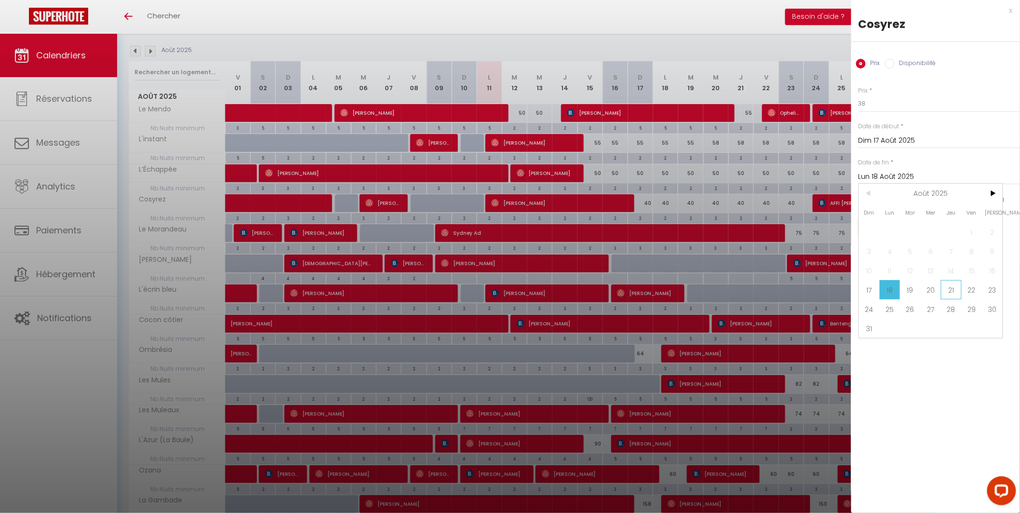
click at [956, 291] on span "21" at bounding box center [951, 289] width 21 height 19
type input "[DEMOGRAPHIC_DATA][DATE]"
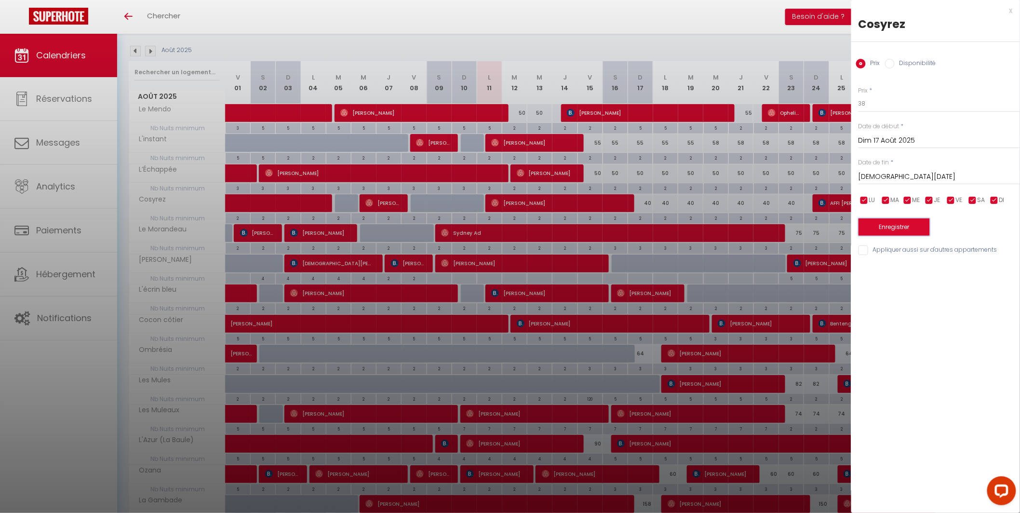
click at [892, 230] on button "Enregistrer" at bounding box center [894, 226] width 71 height 17
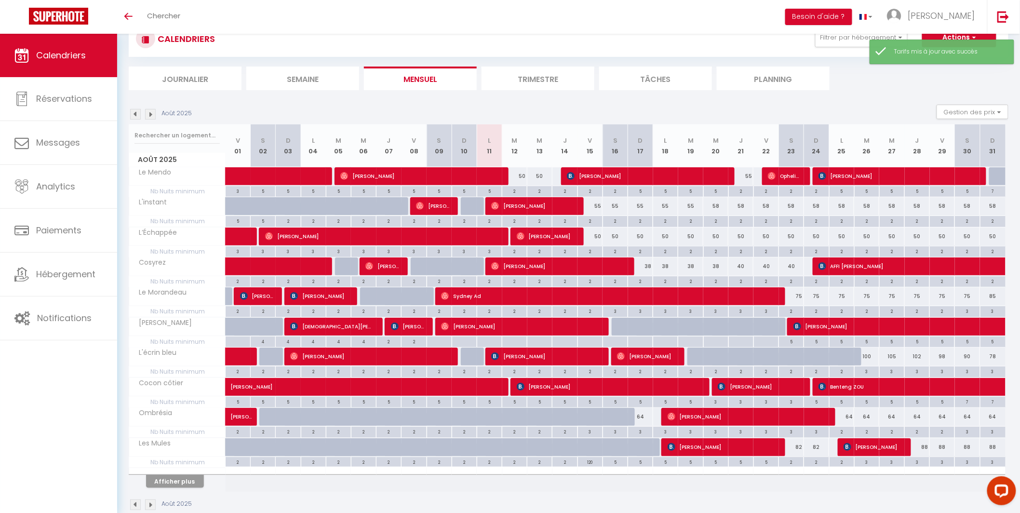
scroll to position [54, 0]
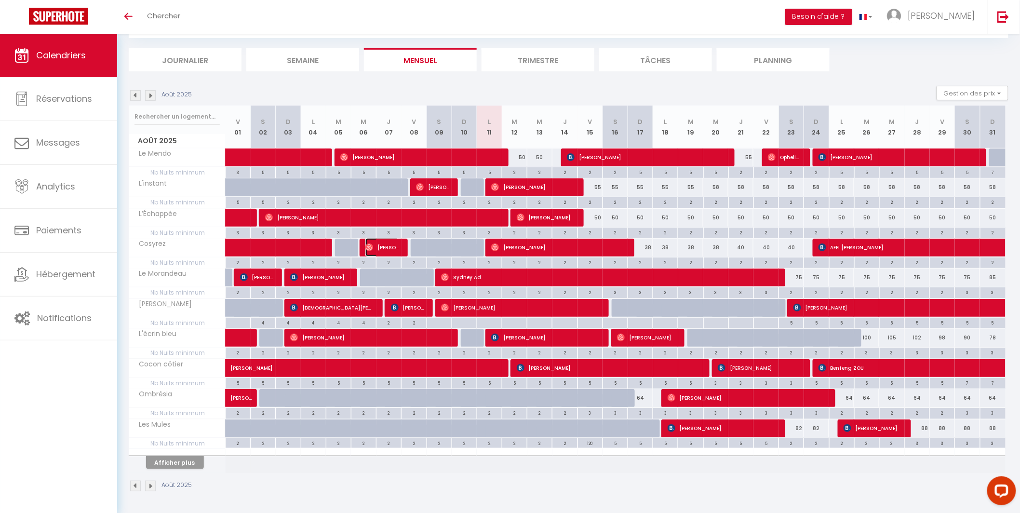
click at [388, 245] on span "[PERSON_NAME]" at bounding box center [381, 247] width 33 height 18
select select "OK"
select select "1"
select select "0"
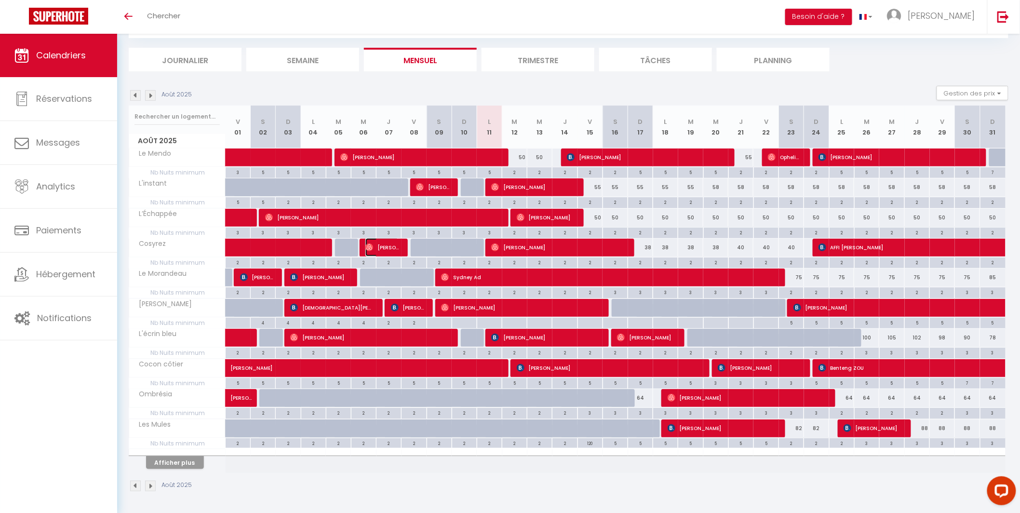
select select "1"
select select
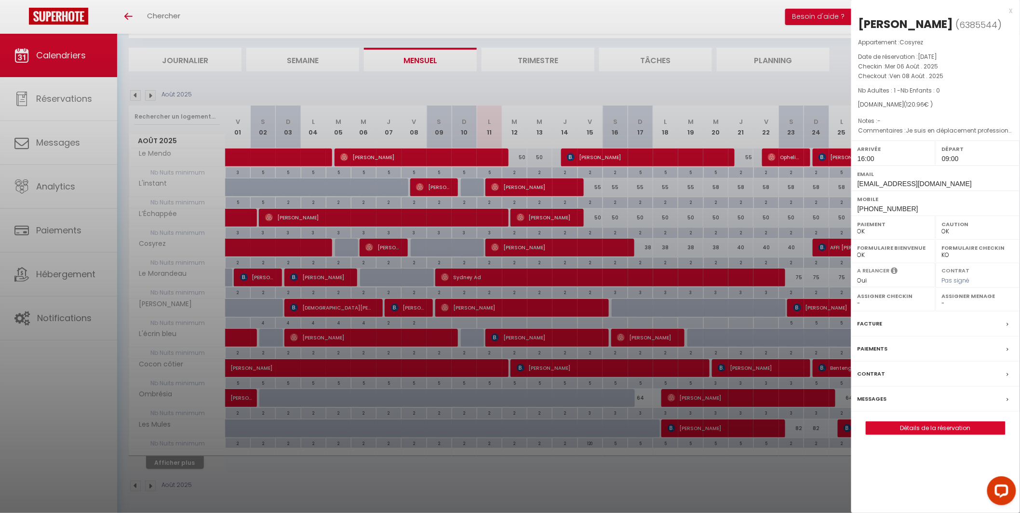
click at [388, 245] on div at bounding box center [510, 256] width 1020 height 513
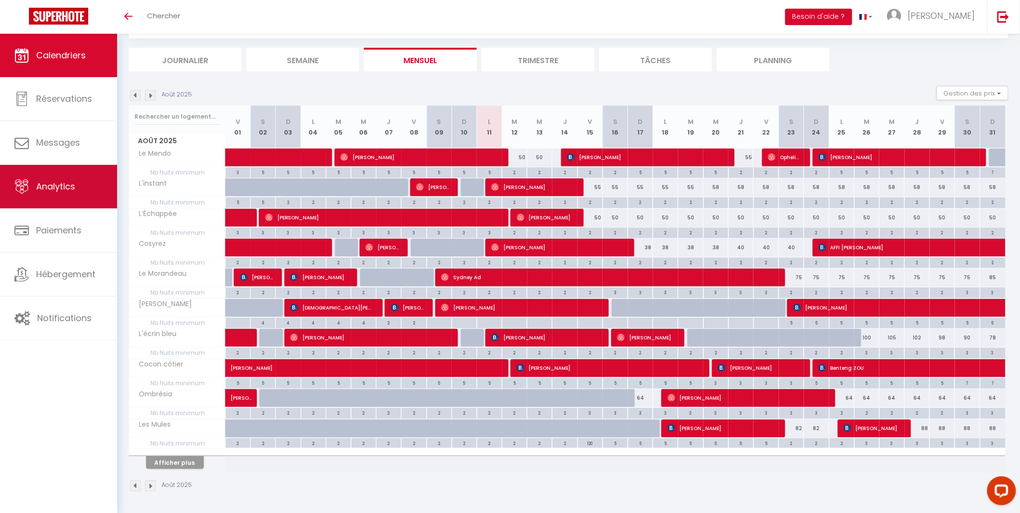
click at [79, 198] on link "Analytics" at bounding box center [58, 186] width 117 height 43
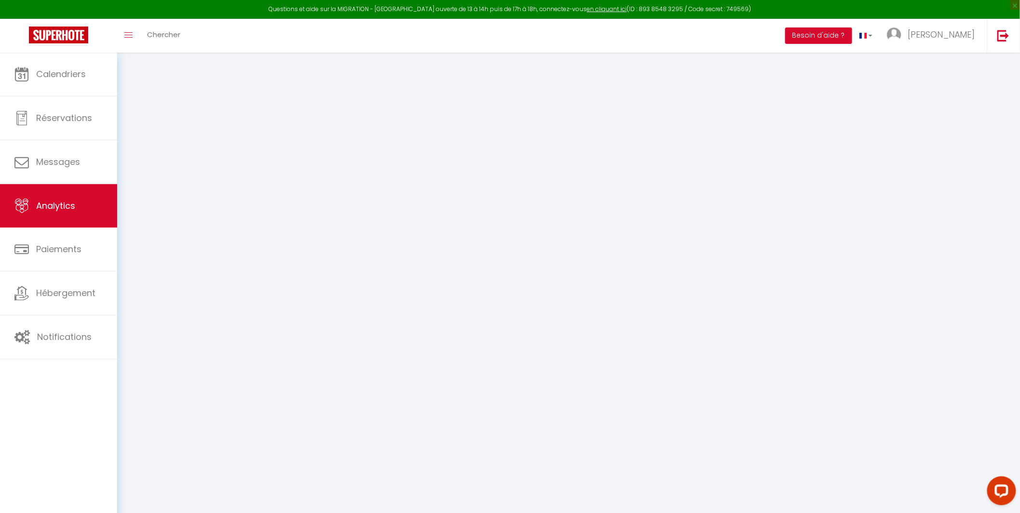
select select "2025"
select select "8"
